Goal: Find contact information: Find contact information

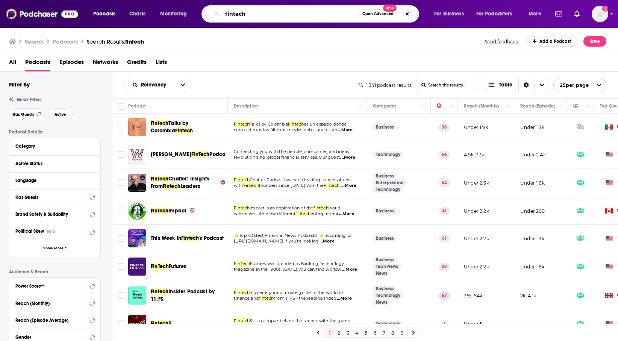
click at [340, 12] on input "fintech" at bounding box center [290, 14] width 137 height 12
click at [346, 12] on input "fintech" at bounding box center [290, 14] width 137 height 12
paste input "Scratch: CMO Interviews"
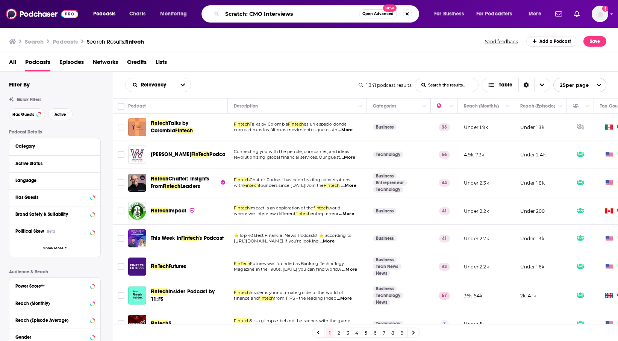
type input "Scratch: CMO Interviews"
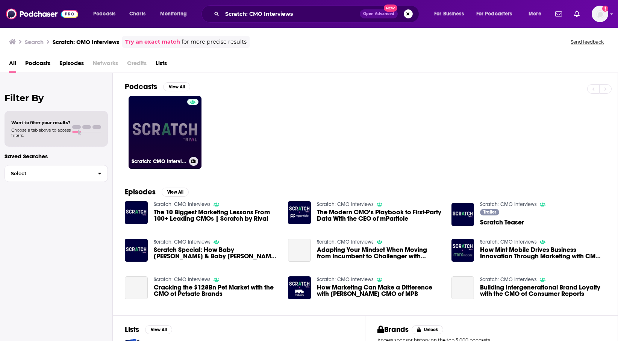
click at [182, 129] on link "Scratch: CMO Interviews" at bounding box center [165, 132] width 73 height 73
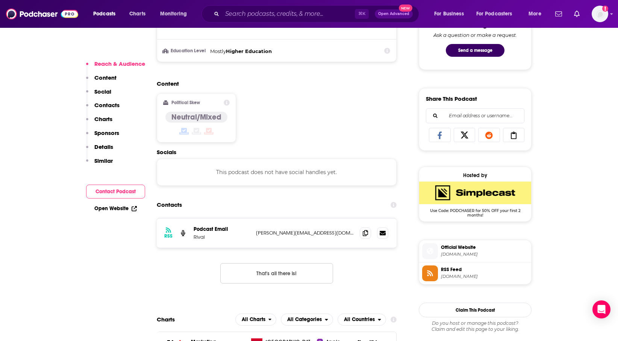
scroll to position [436, 0]
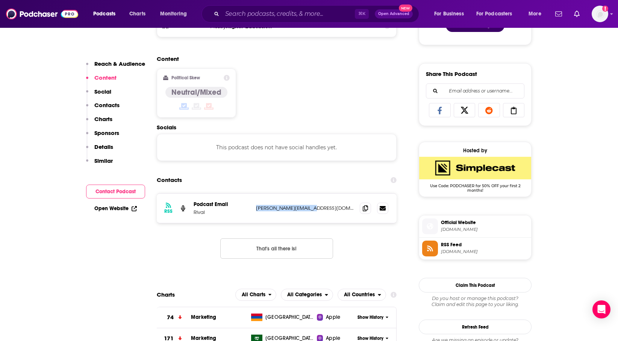
copy p "[PERSON_NAME][EMAIL_ADDRESS][DOMAIN_NAME]"
drag, startPoint x: 324, startPoint y: 211, endPoint x: 255, endPoint y: 209, distance: 69.2
click at [255, 209] on div "RSS Podcast Email Rival [PERSON_NAME][EMAIL_ADDRESS][DOMAIN_NAME] [PERSON_NAME]…" at bounding box center [277, 208] width 240 height 29
click at [285, 20] on div "⌘ K Open Advanced New" at bounding box center [311, 13] width 218 height 17
click at [282, 13] on input "Search podcasts, credits, & more..." at bounding box center [288, 14] width 133 height 12
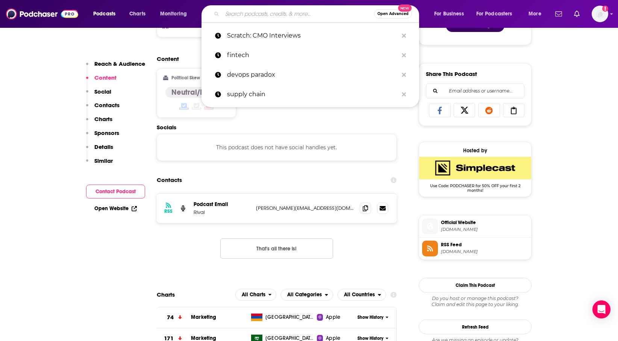
paste input "CMO Confidential"
type input "CMO Confidential"
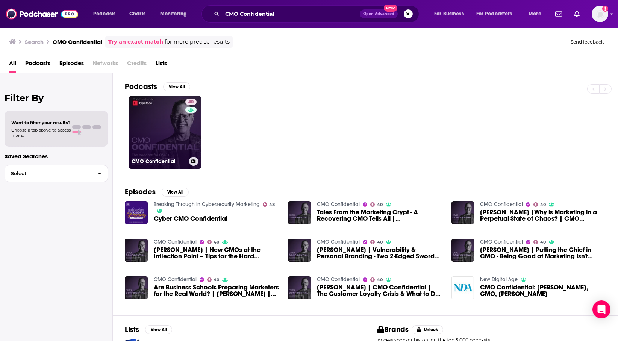
click at [175, 106] on link "40 CMO Confidential" at bounding box center [165, 132] width 73 height 73
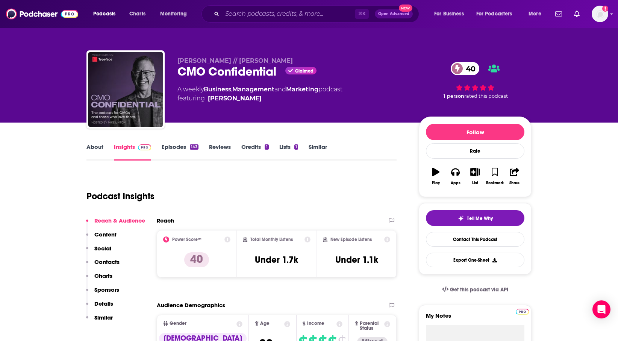
click at [270, 23] on div "Podcasts Charts Monitoring ⌘ K Open Advanced New For Business For Podcasters Mo…" at bounding box center [309, 14] width 618 height 28
click at [270, 16] on input "Search podcasts, credits, & more..." at bounding box center [288, 14] width 133 height 12
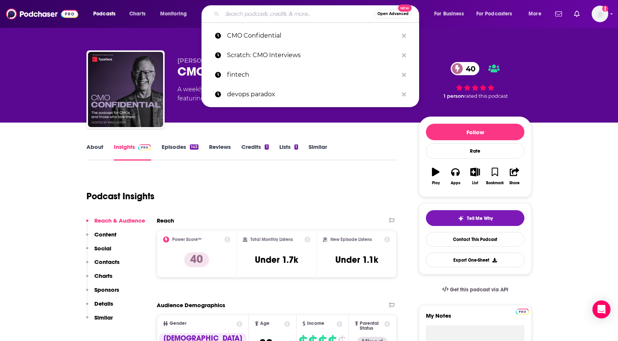
paste input "The CMO Connect (with [PERSON_NAME][US_STATE])"
type input "The CMO Connect (with [PERSON_NAME][US_STATE])"
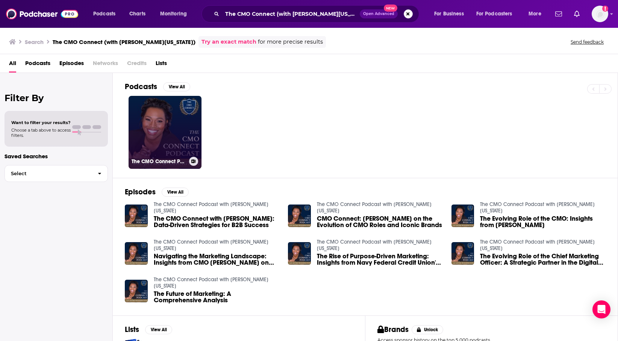
click at [164, 133] on link "The CMO Connect Podcast with [PERSON_NAME][US_STATE]" at bounding box center [165, 132] width 73 height 73
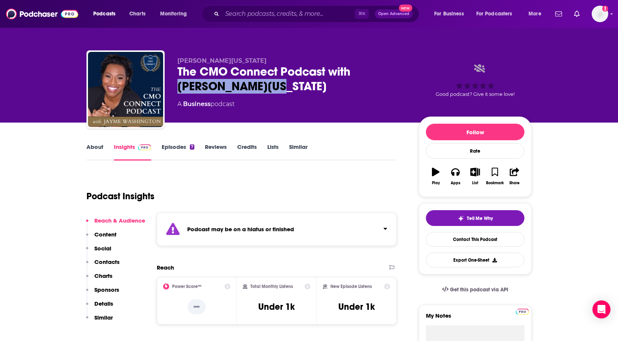
drag, startPoint x: 356, startPoint y: 69, endPoint x: 390, endPoint y: 94, distance: 41.7
click at [390, 94] on div "[PERSON_NAME][US_STATE] The CMO Connect Podcast with [PERSON_NAME][US_STATE] A …" at bounding box center [291, 87] width 229 height 60
copy h2 "[PERSON_NAME][US_STATE]"
click at [284, 17] on input "Search podcasts, credits, & more..." at bounding box center [288, 14] width 133 height 12
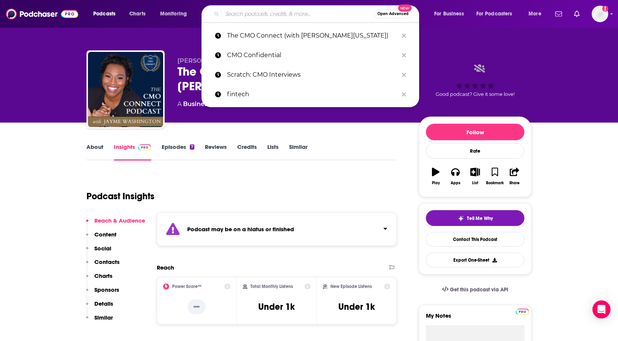
paste input "Building Better CMOs and Marketing Leaders"
type input "Building Better CMOs and Marketing Leaders"
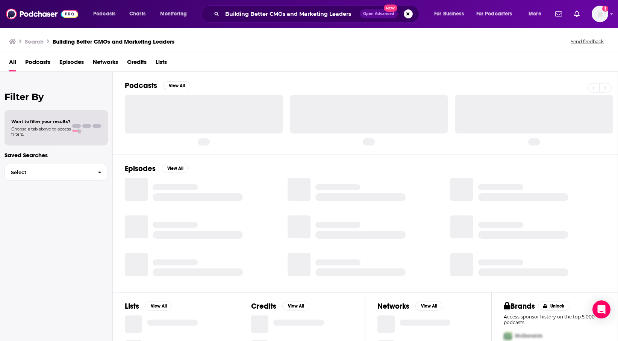
click at [279, 37] on div "Search Building Better CMOs and Marketing Leaders Send feedback" at bounding box center [307, 41] width 597 height 11
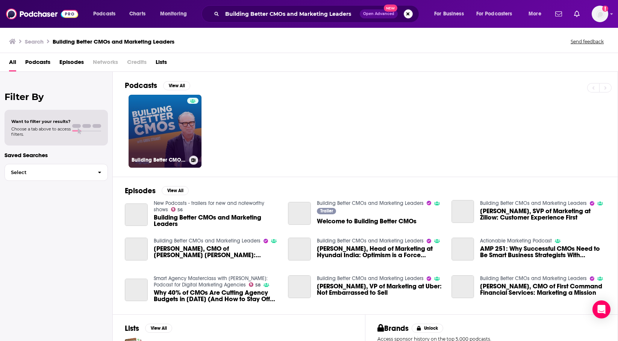
click at [170, 135] on link "Building Better CMOs and Marketing Leaders" at bounding box center [165, 131] width 73 height 73
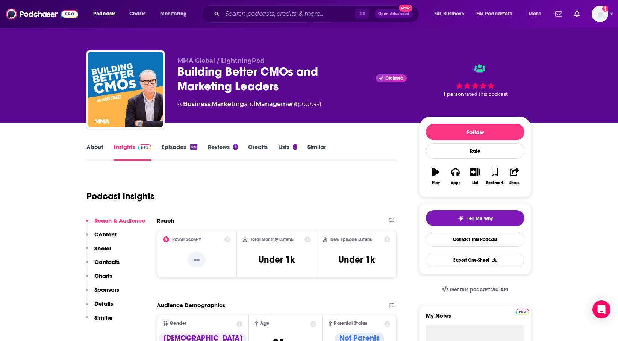
click at [303, 20] on div "⌘ K Open Advanced New" at bounding box center [311, 13] width 218 height 17
click at [303, 13] on input "Search podcasts, credits, & more..." at bounding box center [288, 14] width 133 height 12
paste input "CMO Convo"
type input "CMO Convo"
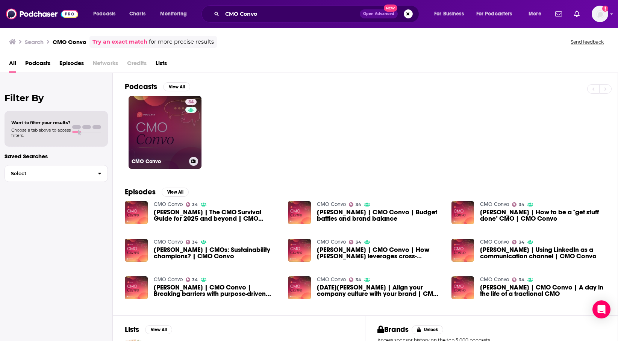
click at [173, 122] on link "34 CMO Convo" at bounding box center [165, 132] width 73 height 73
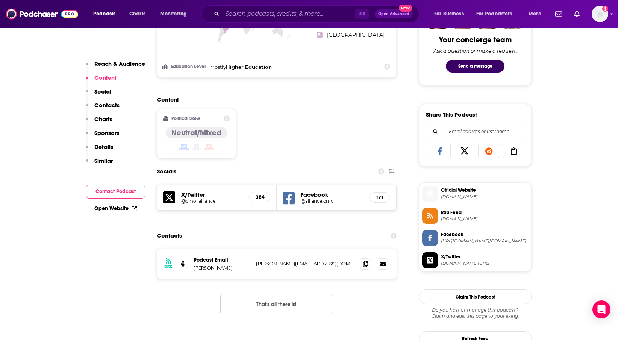
scroll to position [417, 0]
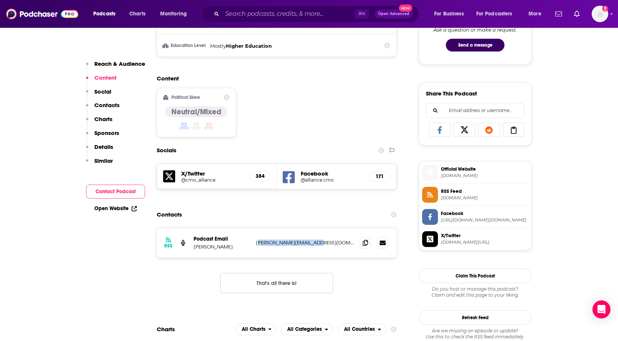
drag, startPoint x: 257, startPoint y: 245, endPoint x: 324, endPoint y: 247, distance: 67.3
click at [324, 247] on div "RSS Podcast Email [PERSON_NAME] [PERSON_NAME][EMAIL_ADDRESS][DOMAIN_NAME] [PERS…" at bounding box center [277, 242] width 240 height 29
drag, startPoint x: 322, startPoint y: 243, endPoint x: 253, endPoint y: 244, distance: 68.8
click at [253, 244] on div "RSS Podcast Email [PERSON_NAME] [PERSON_NAME][EMAIL_ADDRESS][DOMAIN_NAME] [PERS…" at bounding box center [277, 242] width 240 height 29
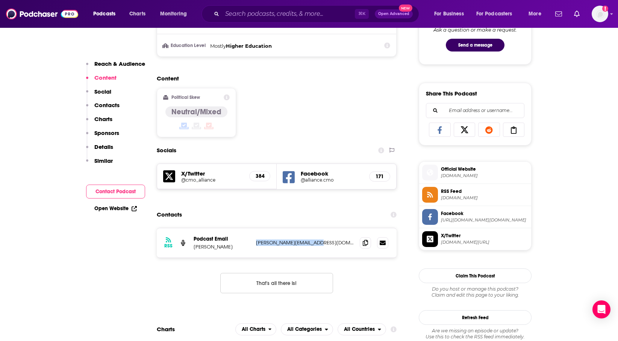
copy p "[PERSON_NAME][EMAIL_ADDRESS][DOMAIN_NAME]"
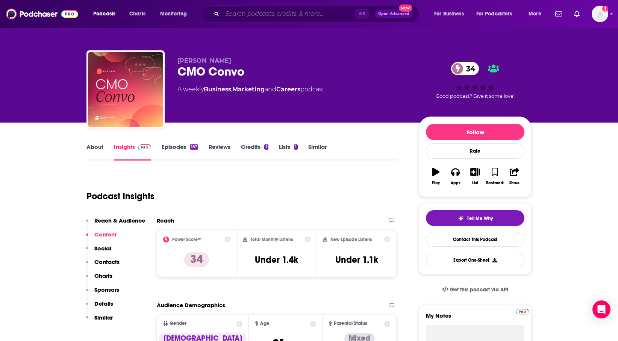
click at [269, 14] on input "Search podcasts, credits, & more..." at bounding box center [288, 14] width 133 height 12
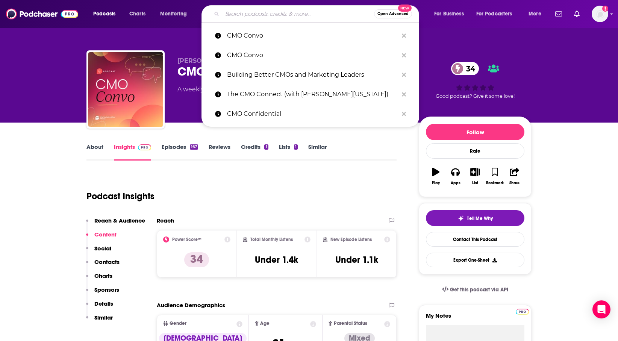
paste input "Time For A Reset Marketing Podcast"
type input "Time For A Reset Marketing Podcast"
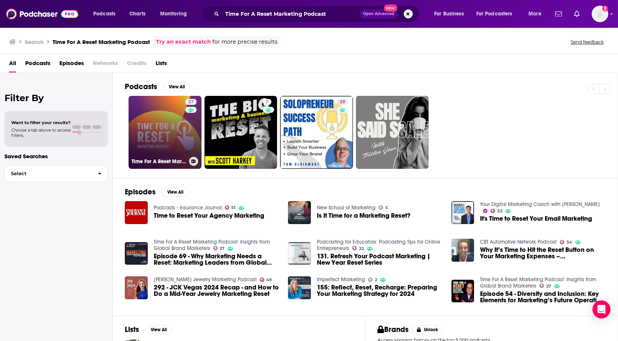
click at [165, 129] on link "27 Time For A Reset Marketing Podcast: Insights from Global Brand Marketers" at bounding box center [165, 132] width 73 height 73
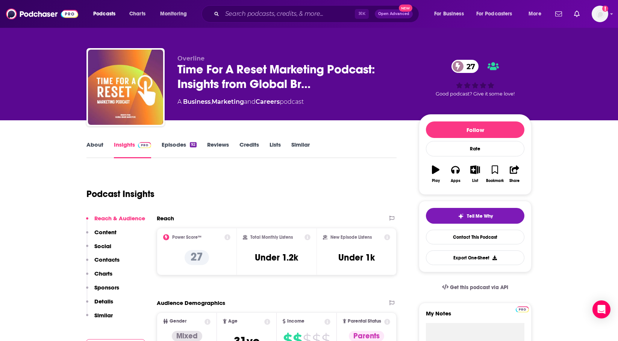
scroll to position [3, 0]
